Goal: Task Accomplishment & Management: Manage account settings

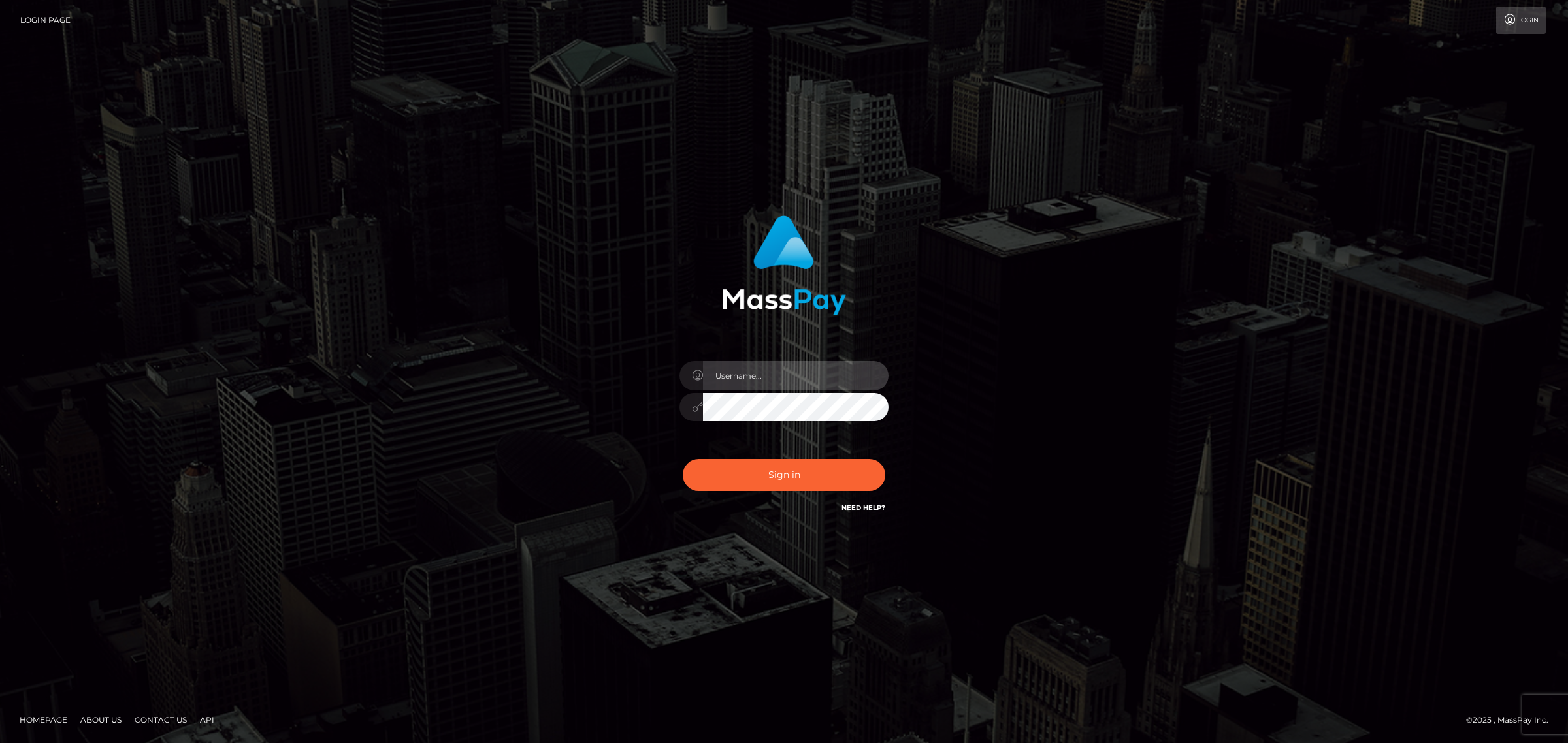
click at [760, 380] on input "text" at bounding box center [795, 376] width 185 height 29
type input "gunjan.k"
click at [791, 478] on button "Sign in" at bounding box center [784, 475] width 202 height 32
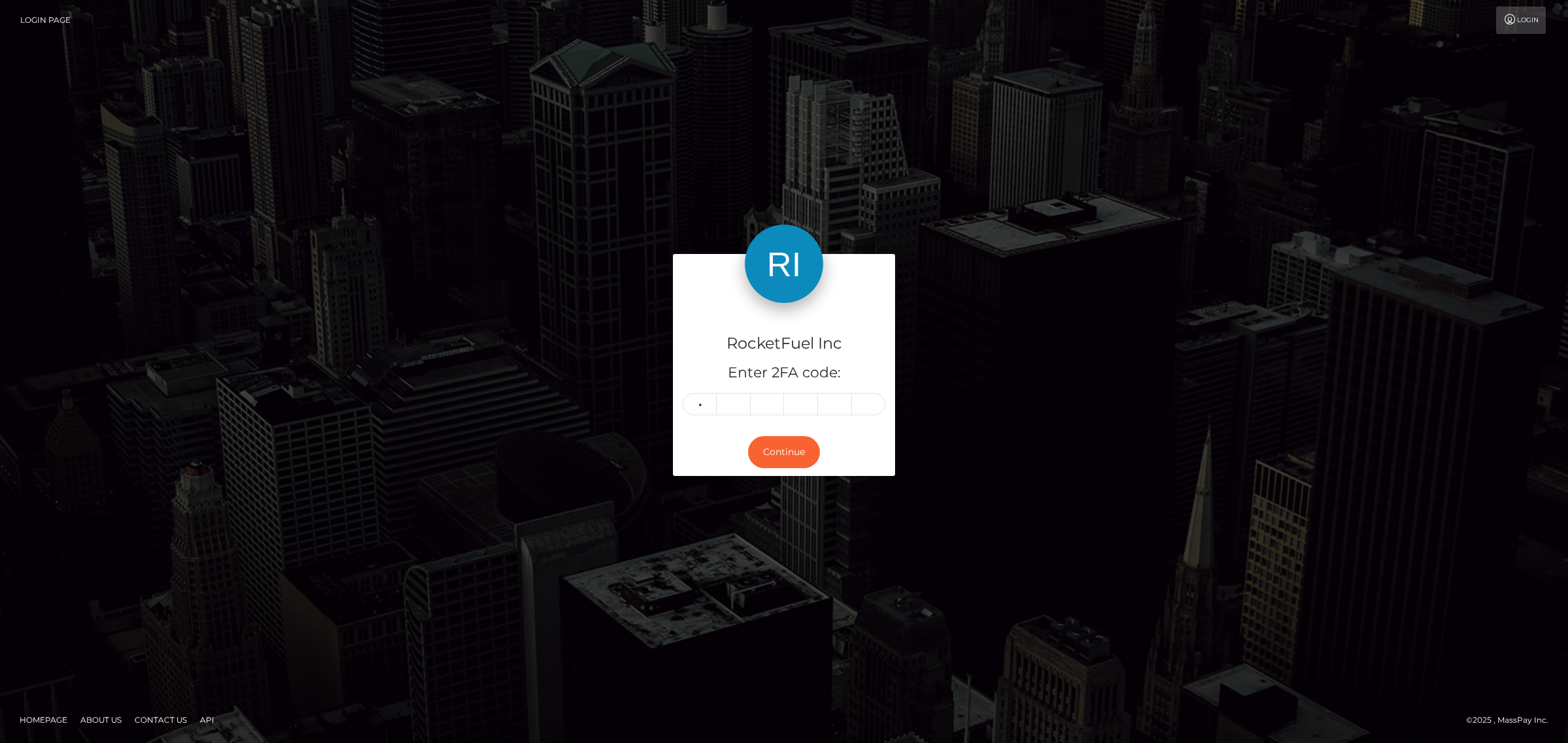
type input "7"
type input "9"
type input "7"
type input "4"
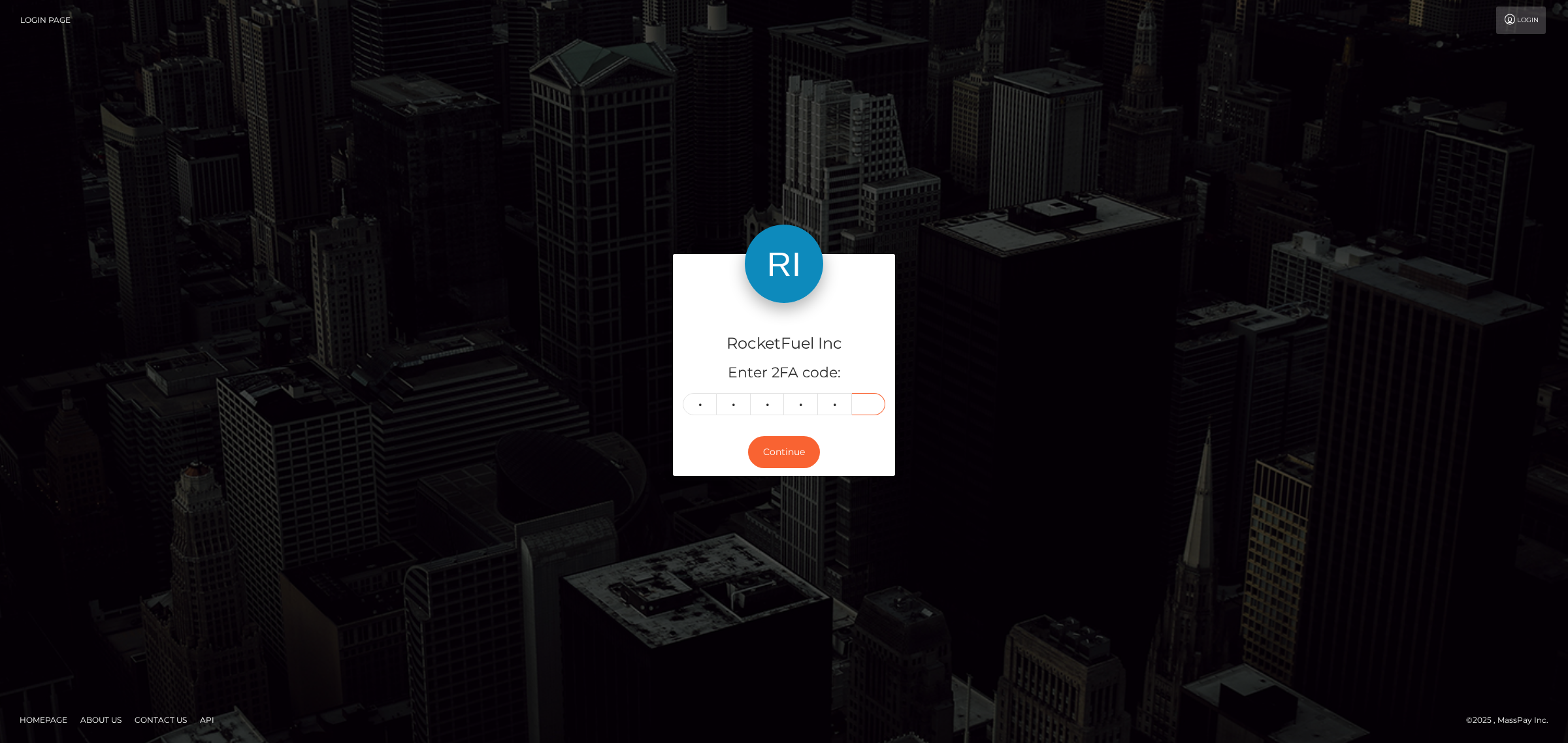
type input "4"
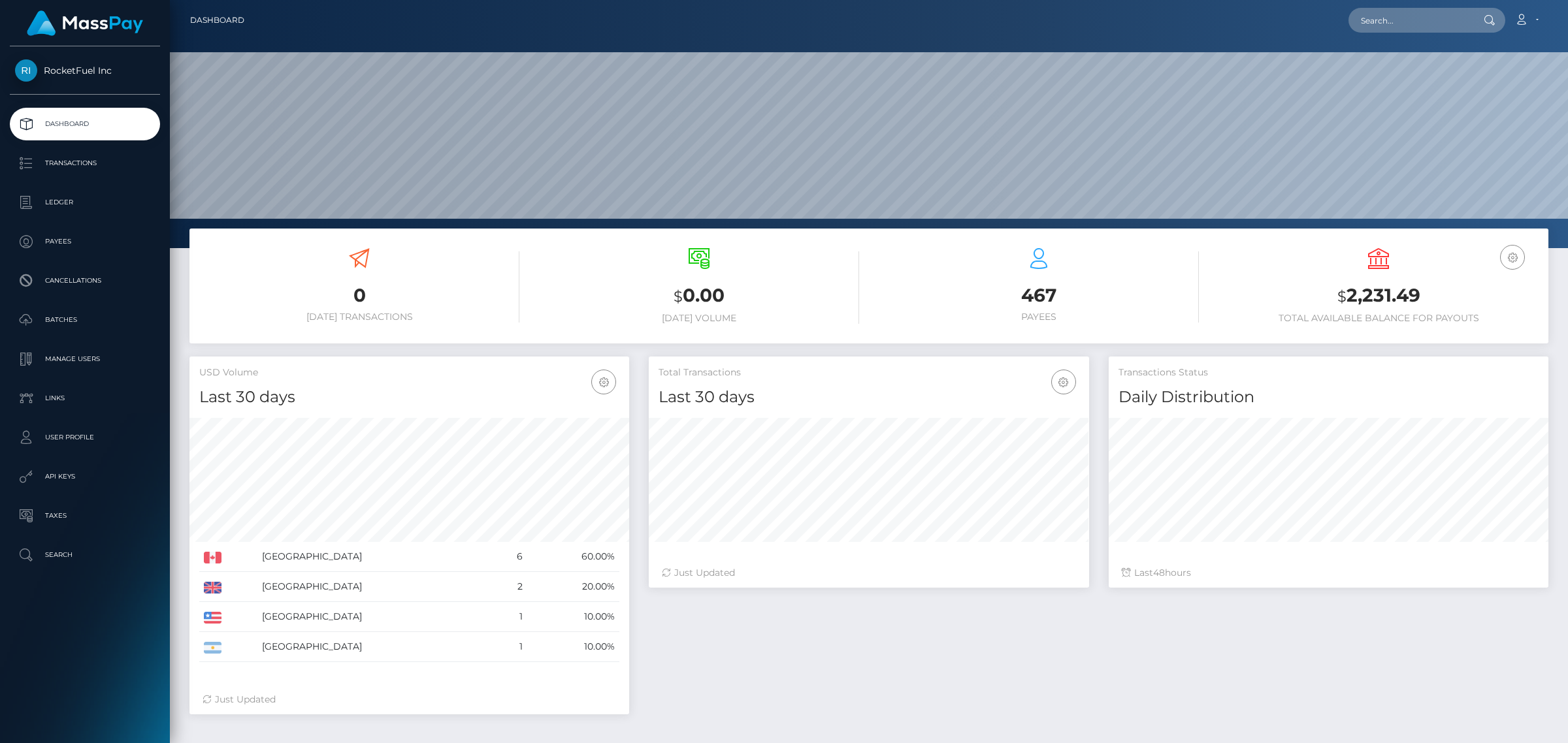
scroll to position [231, 439]
